Goal: Task Accomplishment & Management: Manage account settings

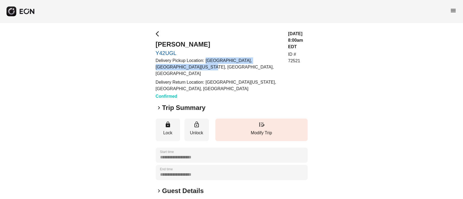
drag, startPoint x: 206, startPoint y: 60, endPoint x: 199, endPoint y: 68, distance: 11.3
click at [199, 68] on p "Delivery Pickup Location: The Maybury, 10th Avenue, New York, NY, USA" at bounding box center [219, 68] width 126 height 20
copy p "The Maybury, 10th Avenue, New York, NY, USA"
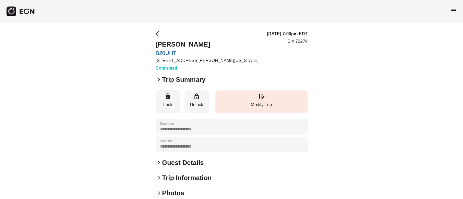
click at [171, 161] on h2 "Guest Details" at bounding box center [183, 163] width 42 height 9
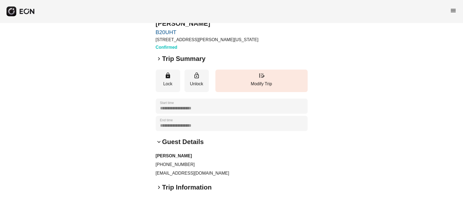
scroll to position [36, 0]
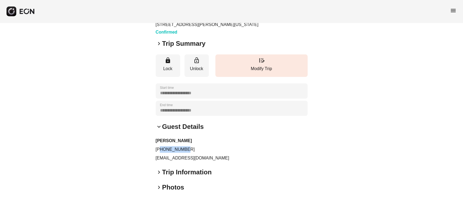
drag, startPoint x: 161, startPoint y: 148, endPoint x: 204, endPoint y: 149, distance: 43.4
click at [204, 149] on p "+15855902584" at bounding box center [232, 150] width 152 height 7
copy p "5855902584"
click at [156, 159] on p "kevingalley2013@gmail.com" at bounding box center [232, 158] width 152 height 7
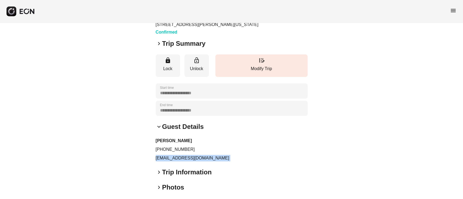
click at [156, 159] on p "kevingalley2013@gmail.com" at bounding box center [232, 158] width 152 height 7
copy div "kevingalley2013@gmail.com keyboard_arrow_right"
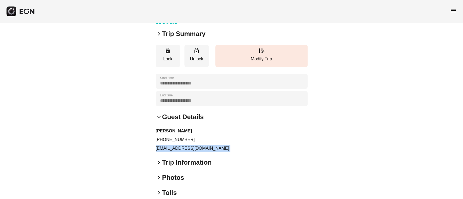
scroll to position [0, 0]
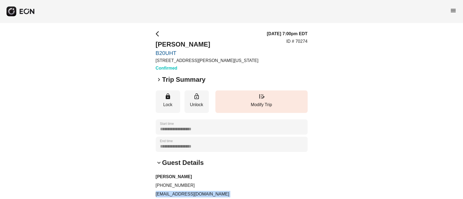
click at [452, 11] on span "menu" at bounding box center [453, 10] width 7 height 7
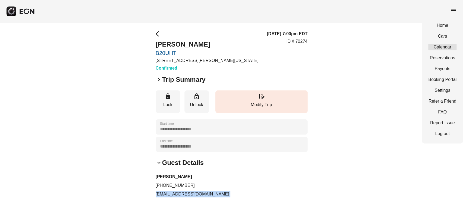
click at [436, 47] on link "Calendar" at bounding box center [442, 47] width 28 height 7
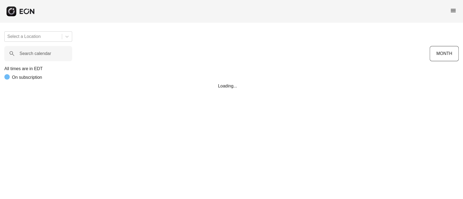
scroll to position [0, 80]
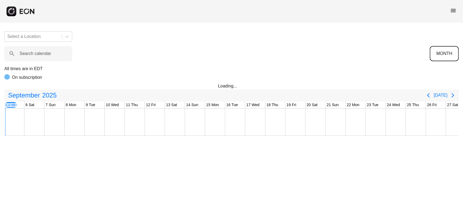
click at [439, 50] on button "MONTH" at bounding box center [444, 53] width 29 height 15
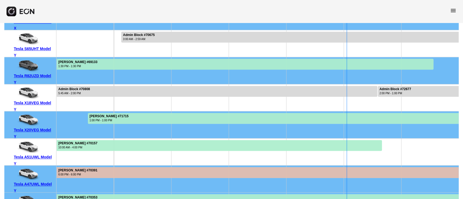
scroll to position [3256, 0]
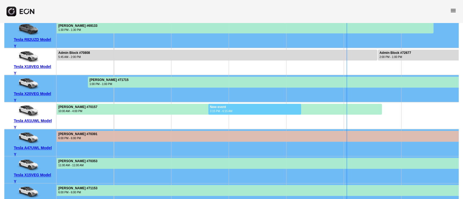
drag, startPoint x: 287, startPoint y: 125, endPoint x: 49, endPoint y: 125, distance: 237.4
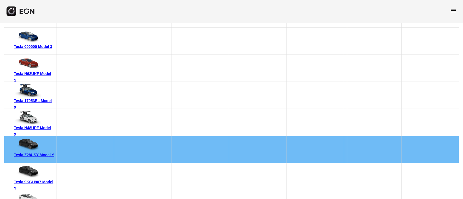
scroll to position [3575, 0]
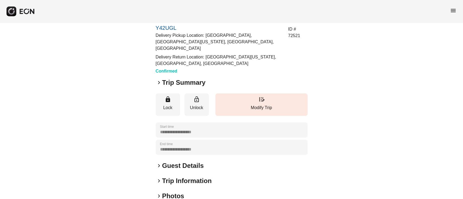
scroll to position [36, 0]
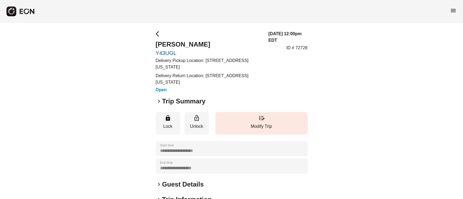
drag, startPoint x: 206, startPoint y: 60, endPoint x: 180, endPoint y: 67, distance: 27.1
click at [180, 67] on p "Delivery Pickup Location: [STREET_ADDRESS][US_STATE]" at bounding box center [209, 64] width 106 height 13
copy p "[STREET_ADDRESS][US_STATE]"
